Goal: Task Accomplishment & Management: Use online tool/utility

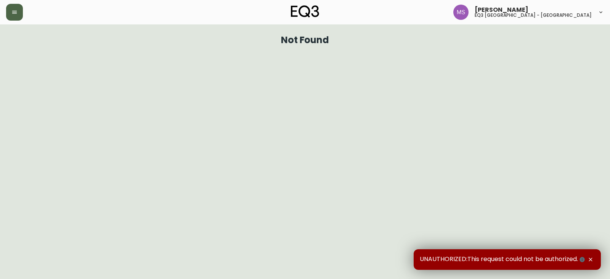
click at [14, 11] on icon "button" at bounding box center [14, 12] width 5 height 3
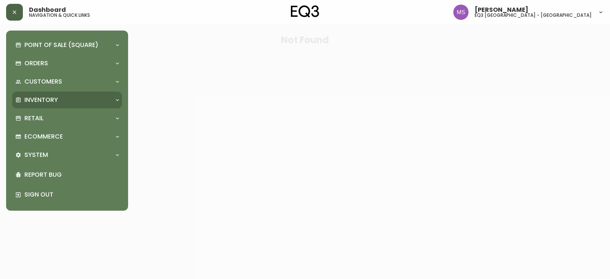
click at [46, 101] on p "Inventory" at bounding box center [41, 100] width 34 height 8
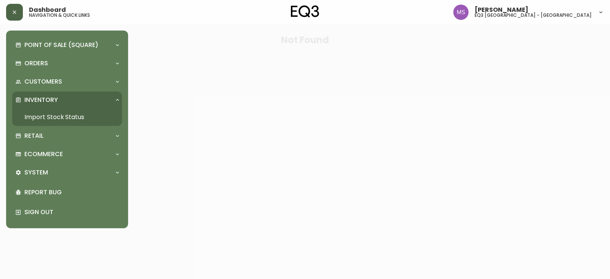
click at [50, 118] on link "Import Stock Status" at bounding box center [67, 117] width 110 height 18
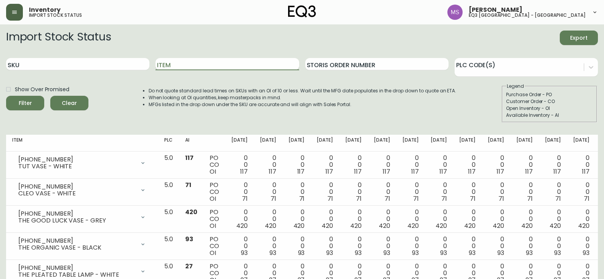
click at [202, 68] on input "Item" at bounding box center [227, 64] width 143 height 12
click at [6, 96] on button "Filter" at bounding box center [25, 103] width 38 height 14
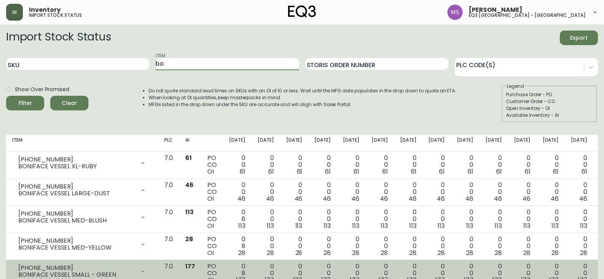
type input "b"
click at [6, 96] on button "Filter" at bounding box center [25, 103] width 38 height 14
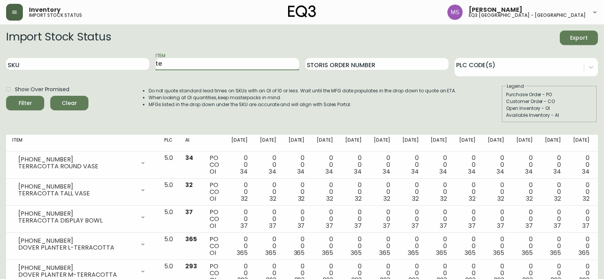
type input "t"
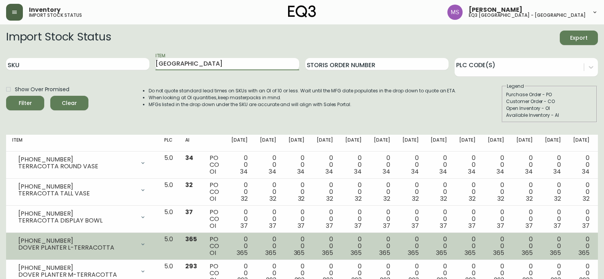
type input "[GEOGRAPHIC_DATA]"
click at [6, 96] on button "Filter" at bounding box center [25, 103] width 38 height 14
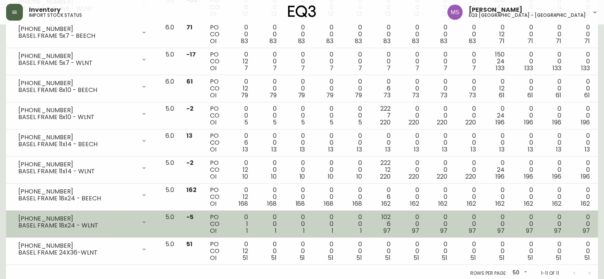
scroll to position [187, 0]
